Goal: Information Seeking & Learning: Learn about a topic

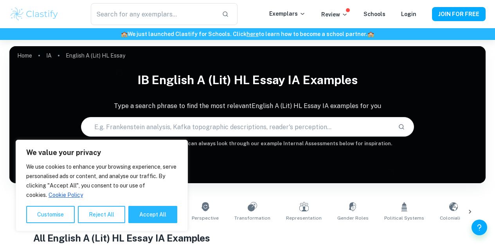
scroll to position [5, 0]
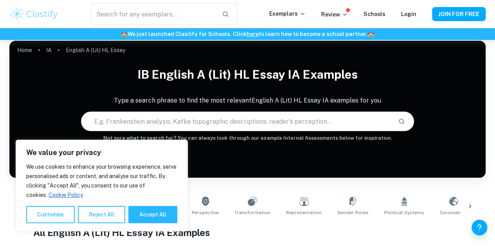
click at [147, 215] on button "Accept All" at bounding box center [152, 214] width 49 height 17
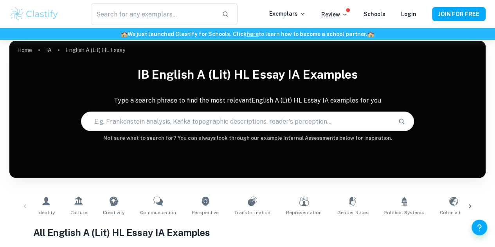
checkbox input "true"
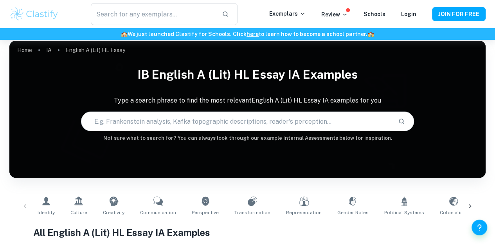
click at [221, 120] on input "text" at bounding box center [236, 121] width 311 height 22
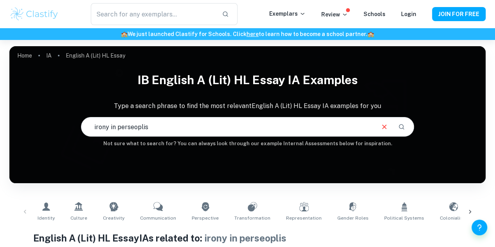
click at [191, 125] on input "irony in perseoplis" at bounding box center [227, 127] width 293 height 22
type input "irony in persoplis"
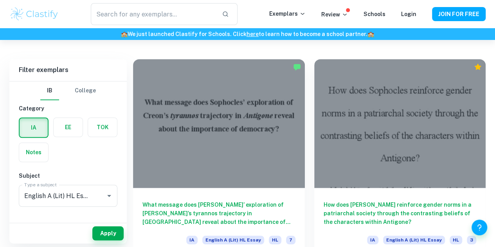
scroll to position [205, 0]
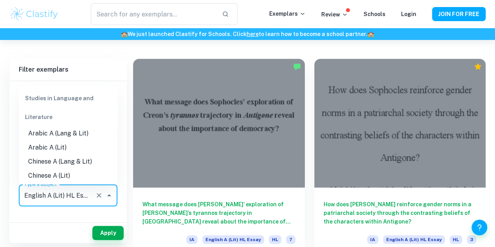
click at [79, 190] on input "English A (Lit) HL Essay" at bounding box center [57, 195] width 70 height 15
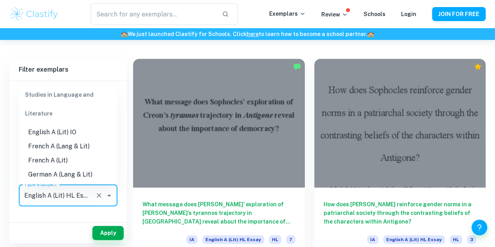
scroll to position [150, 0]
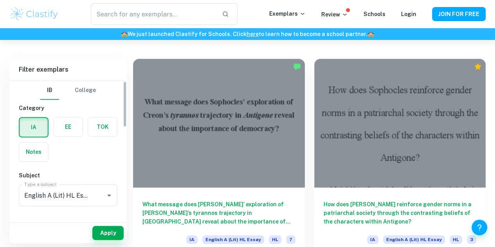
click at [62, 227] on div "Apply" at bounding box center [67, 233] width 117 height 20
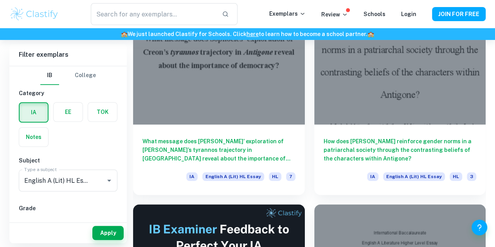
scroll to position [268, 0]
click at [204, 137] on h6 "What message does [PERSON_NAME]’ exploration of [PERSON_NAME]’s tyrannos trajec…" at bounding box center [218, 150] width 153 height 26
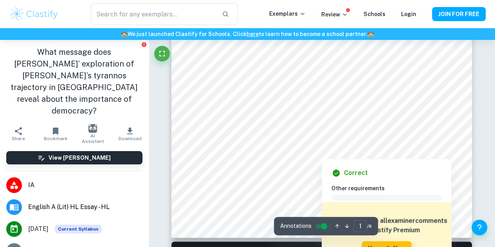
scroll to position [219, 0]
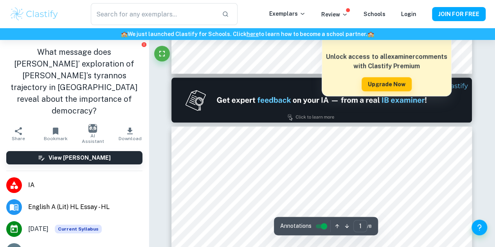
type input "2"
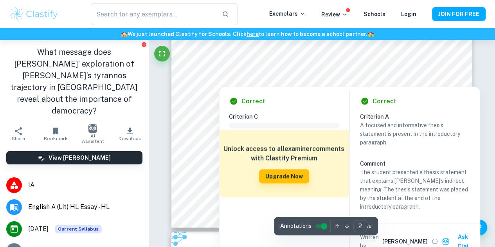
scroll to position [651, 0]
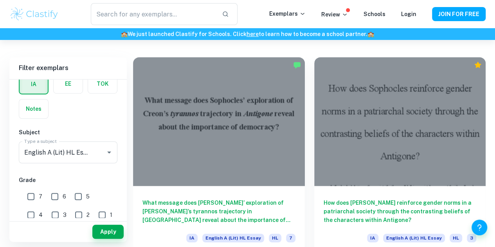
scroll to position [205, 0]
